Goal: Task Accomplishment & Management: Manage account settings

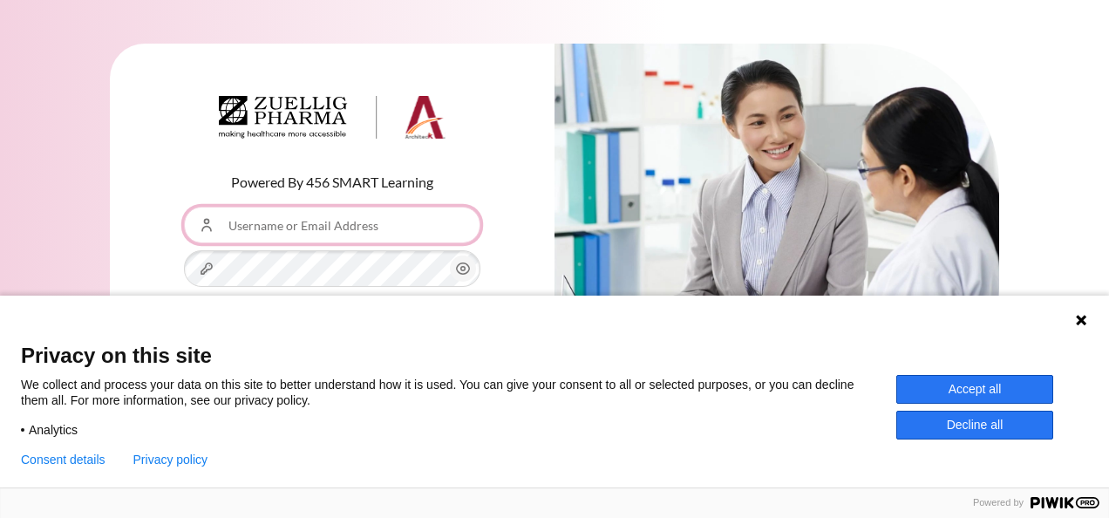
click at [384, 228] on input "Username or Email Address" at bounding box center [332, 225] width 296 height 37
type input "[EMAIL_ADDRESS][DOMAIN_NAME]"
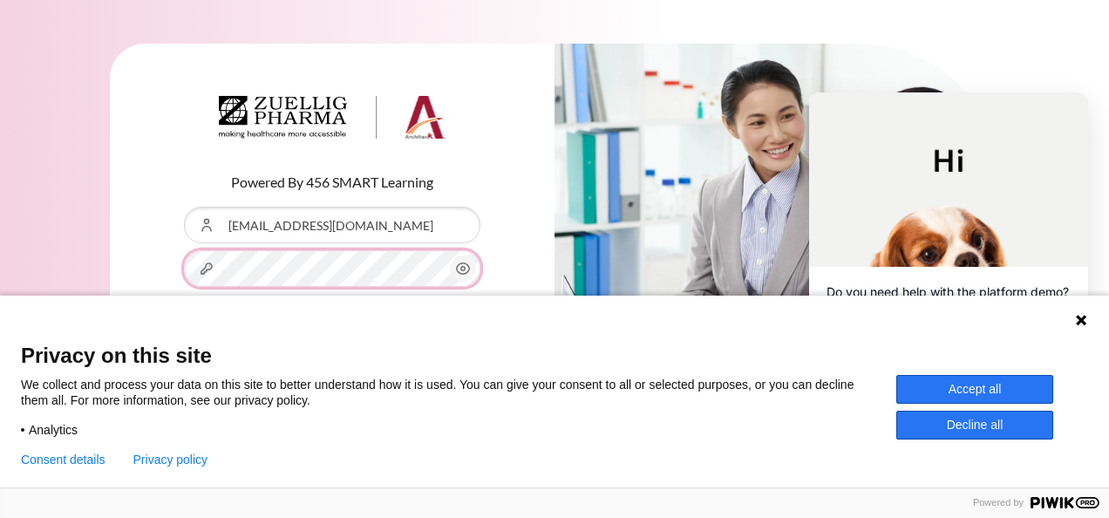
click at [184, 325] on button "Log in" at bounding box center [332, 350] width 296 height 51
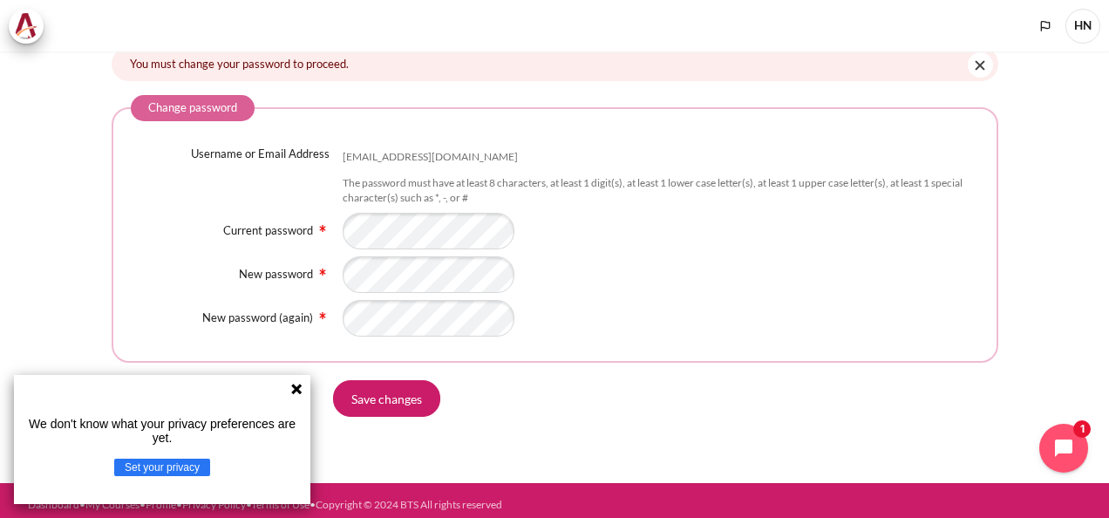
scroll to position [145, 0]
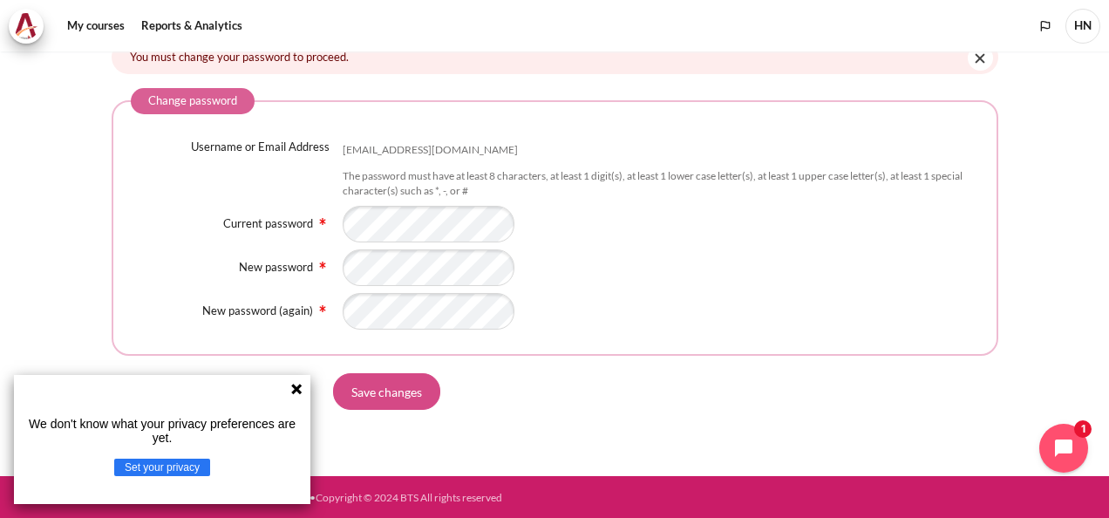
click at [402, 397] on input "Save changes" at bounding box center [386, 391] width 107 height 37
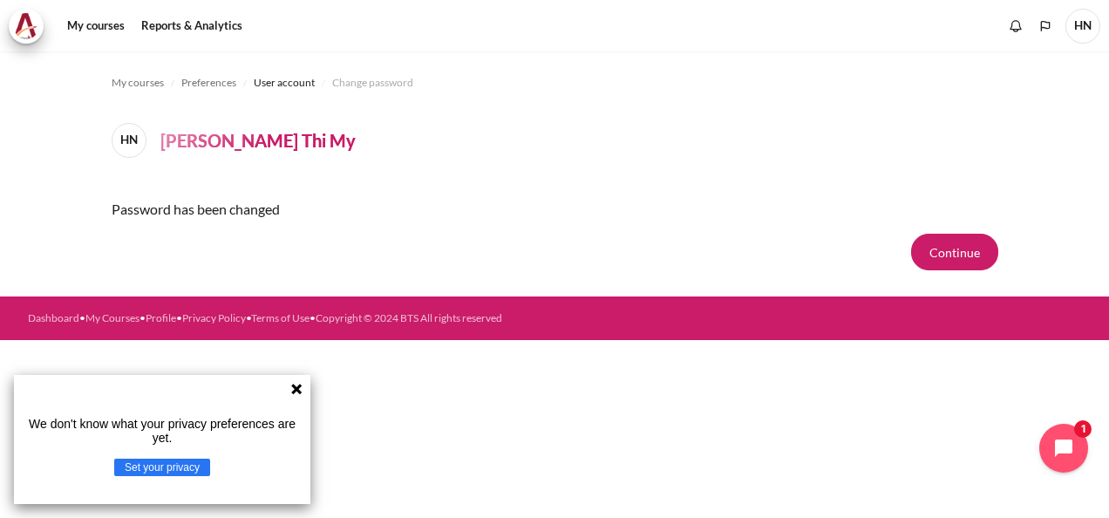
click at [295, 391] on icon at bounding box center [296, 389] width 10 height 10
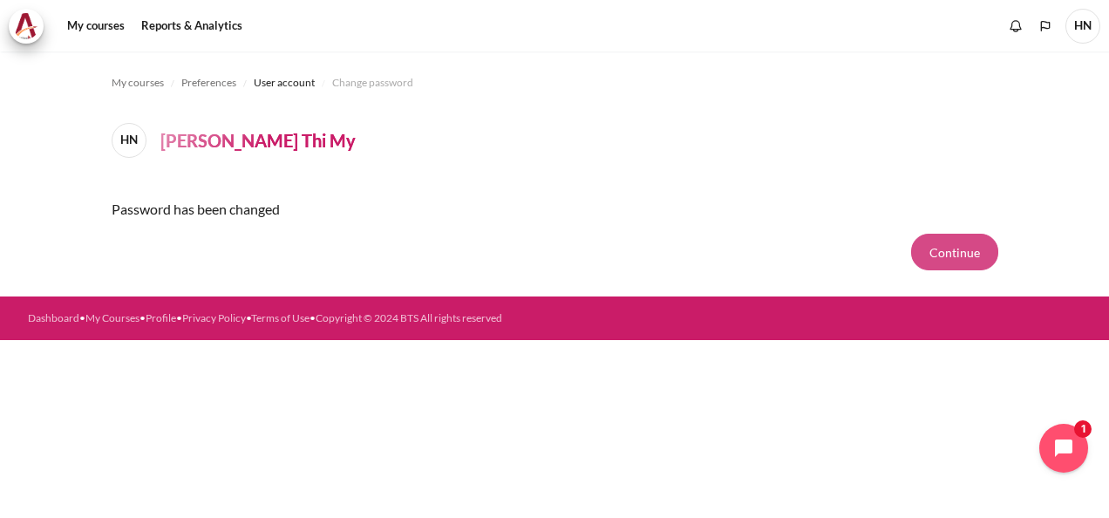
click at [970, 255] on button "Continue" at bounding box center [954, 252] width 87 height 37
